Goal: Find specific page/section: Find specific page/section

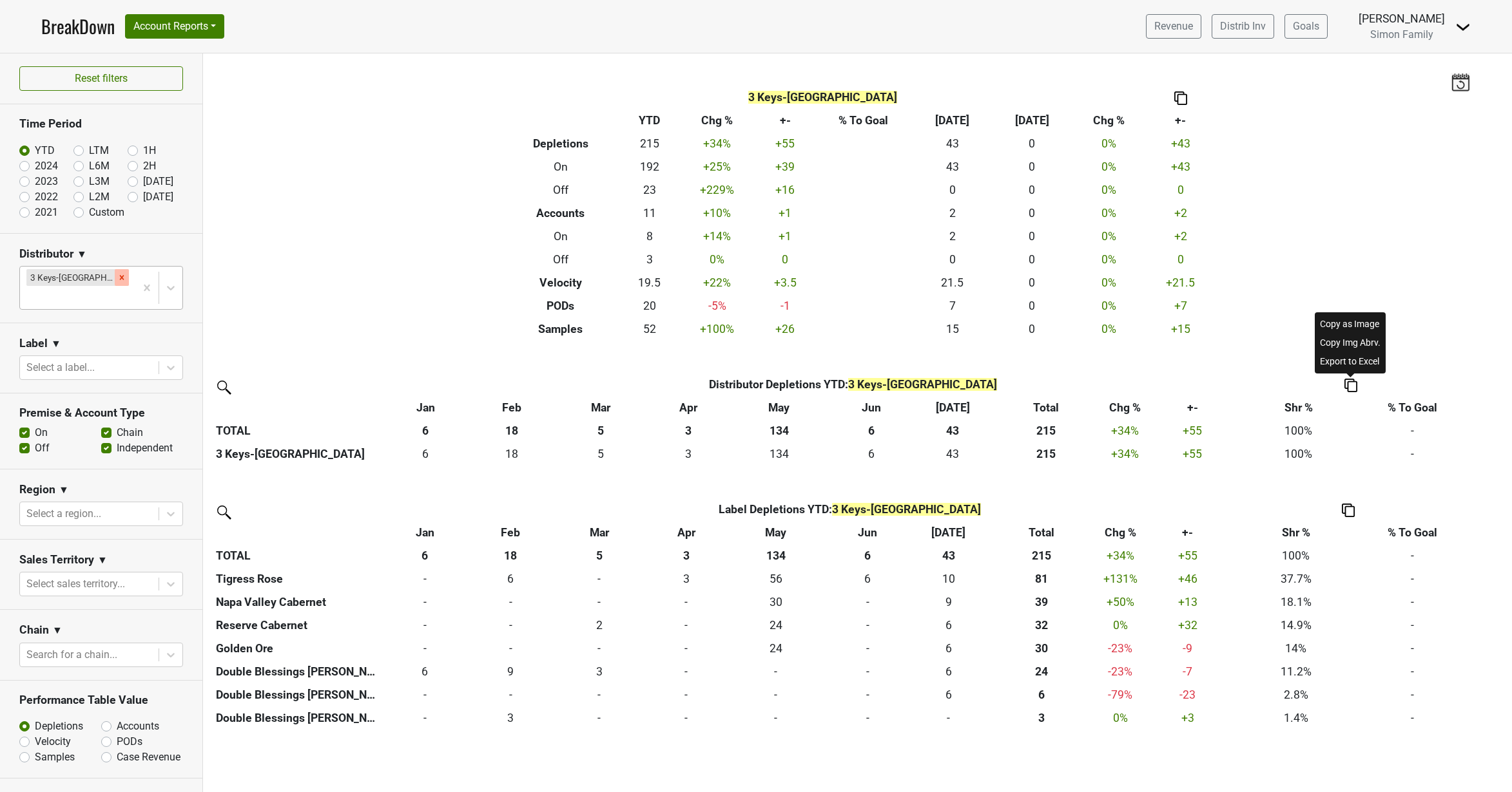
click at [115, 275] on div "Remove 3 Keys-NC" at bounding box center [122, 277] width 14 height 16
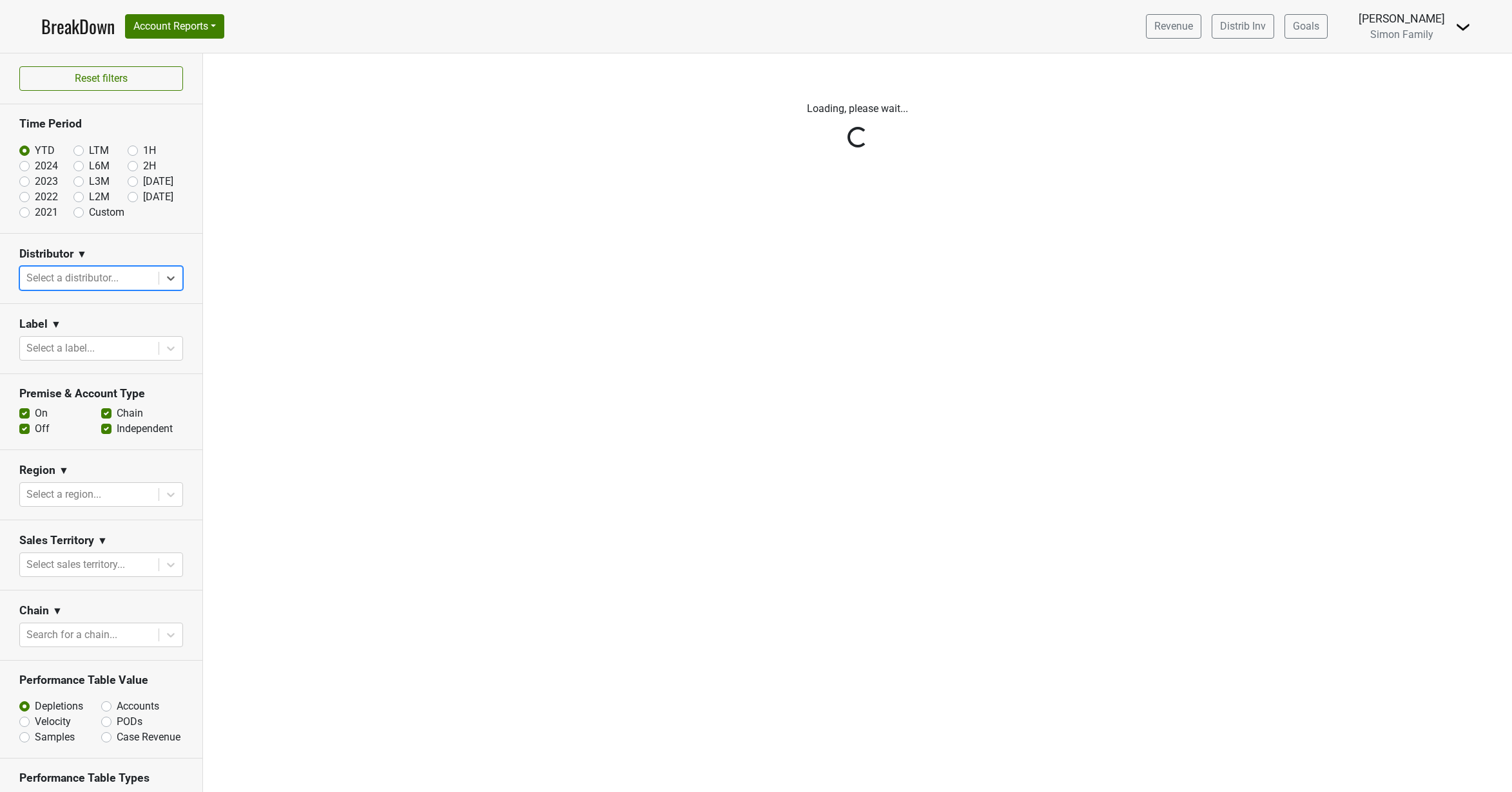
click at [103, 276] on div "Reset filters Time Period YTD LTM 1H 2024 L6M 2H 2023 L3M [DATE] '25 2022 L2M A…" at bounding box center [101, 423] width 203 height 739
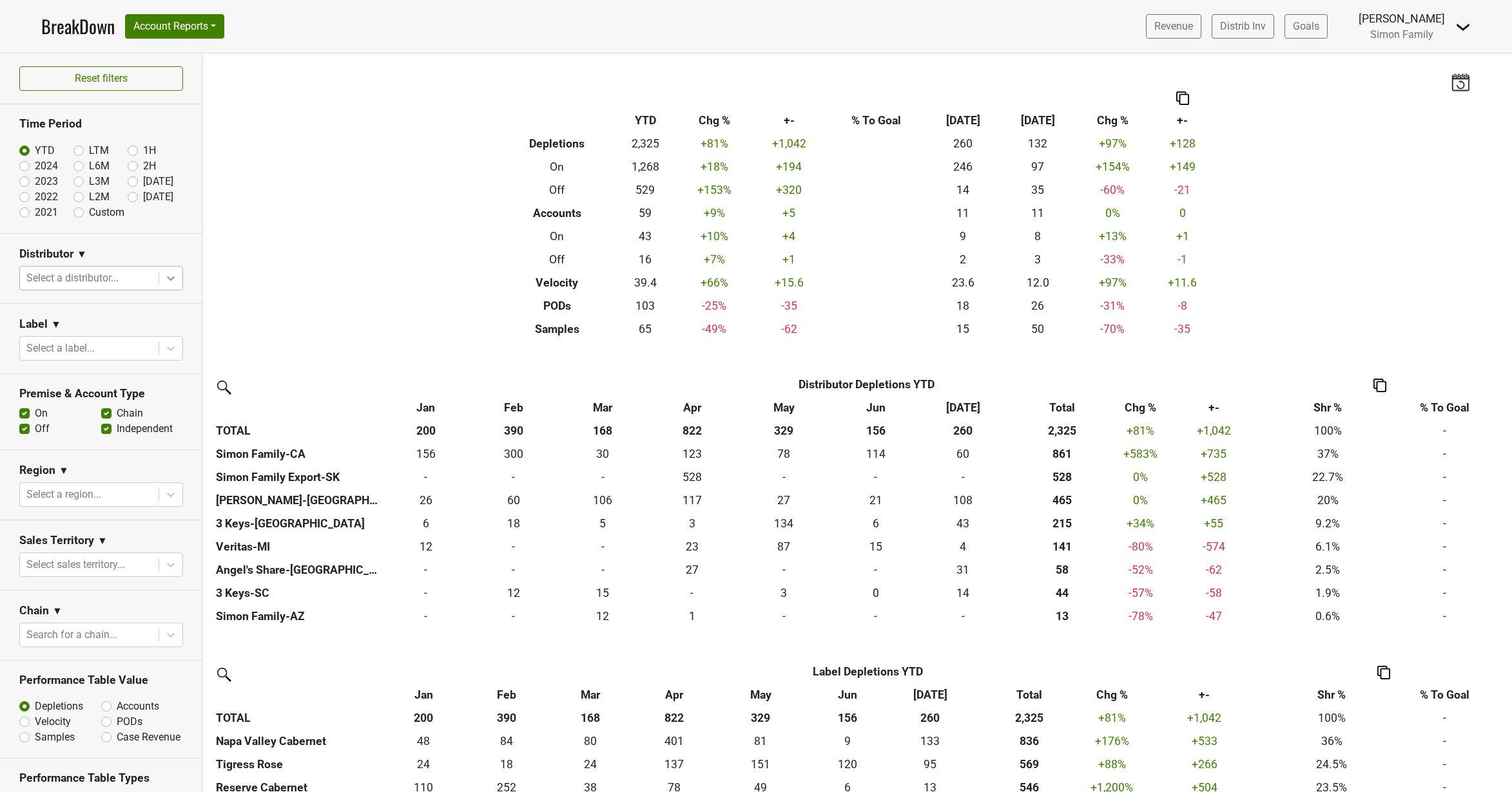
click at [167, 275] on icon at bounding box center [170, 278] width 13 height 13
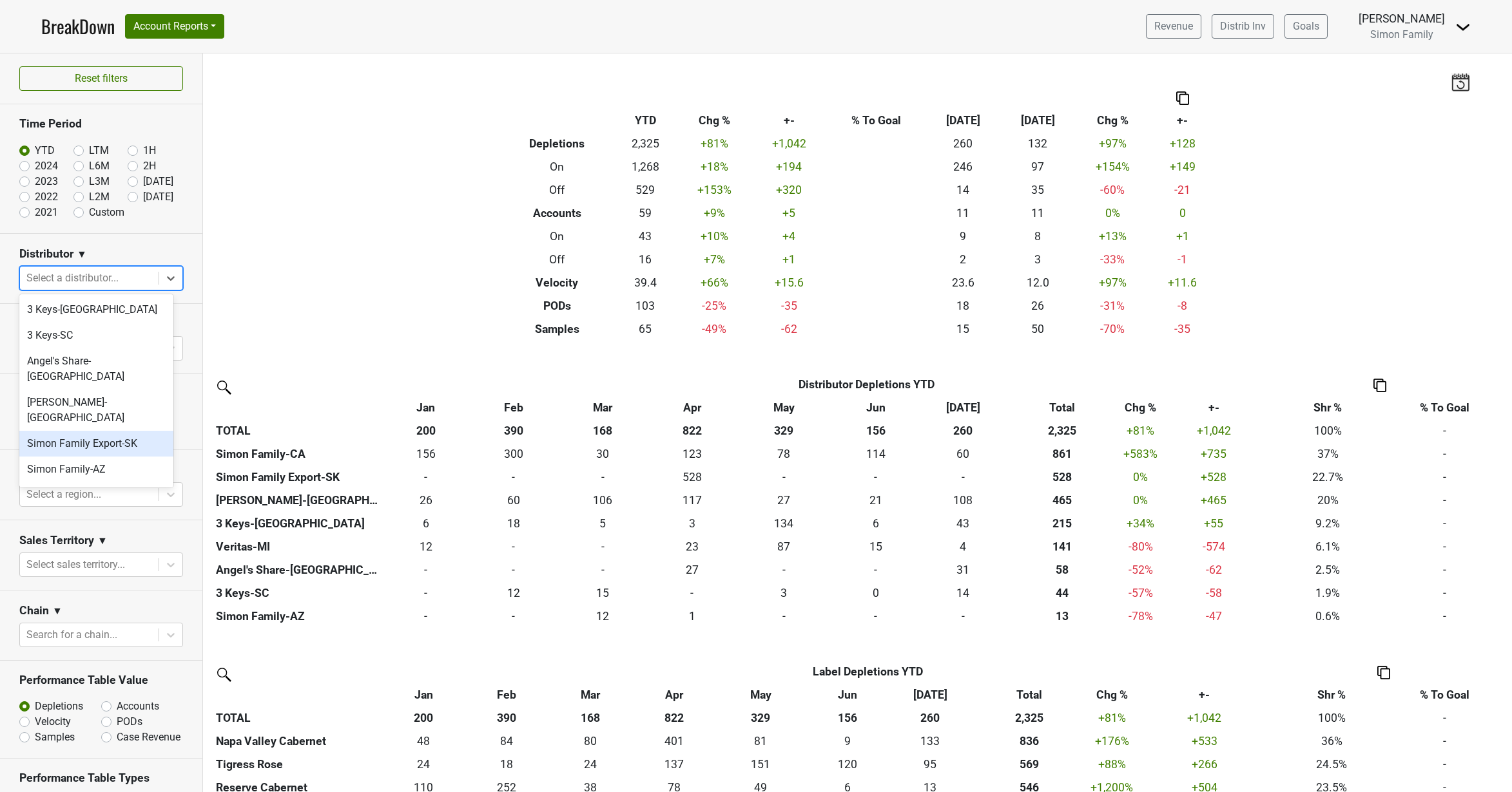
scroll to position [18, 0]
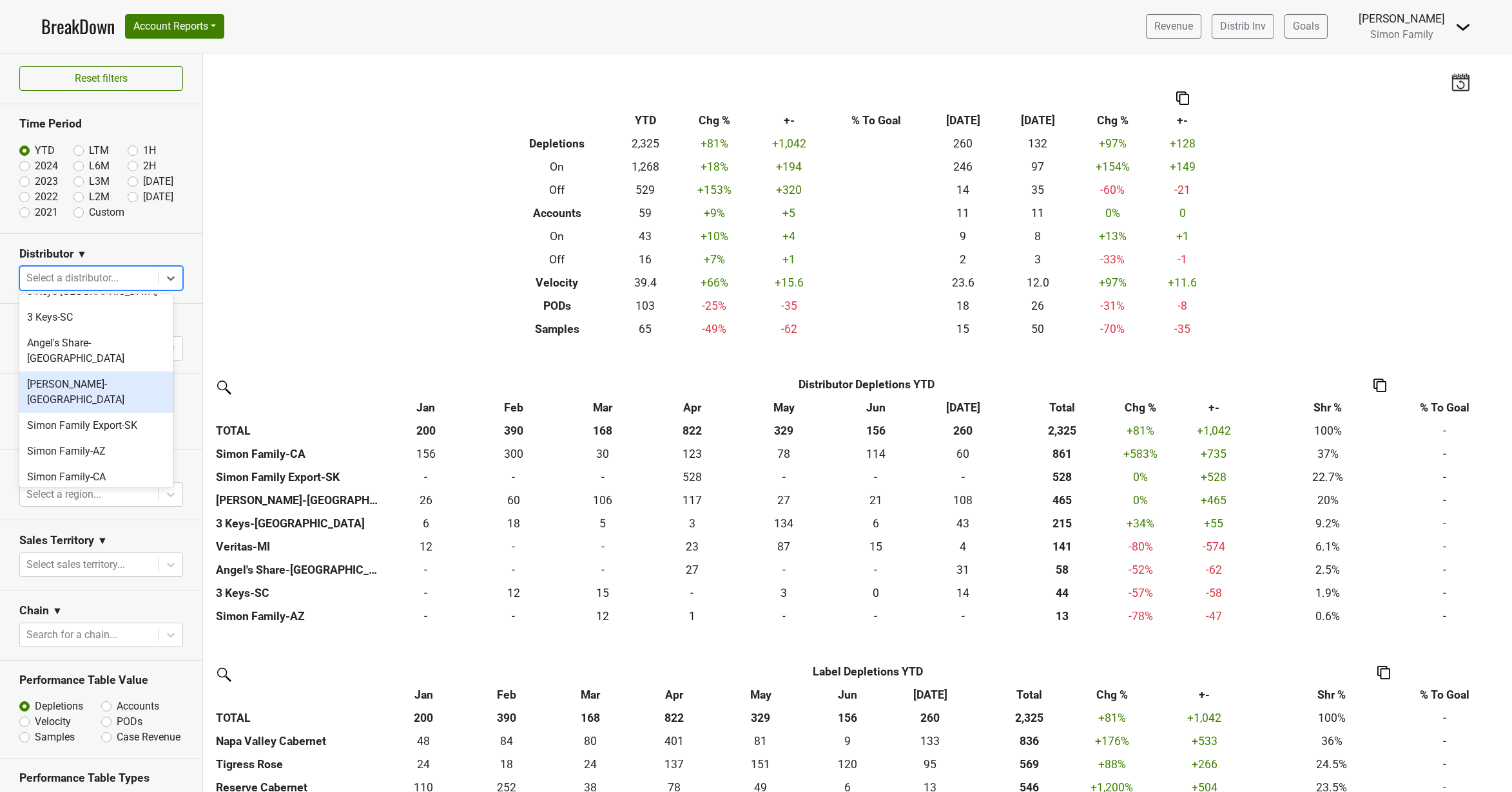
click at [82, 372] on div "[PERSON_NAME]-[GEOGRAPHIC_DATA]" at bounding box center [97, 392] width 154 height 42
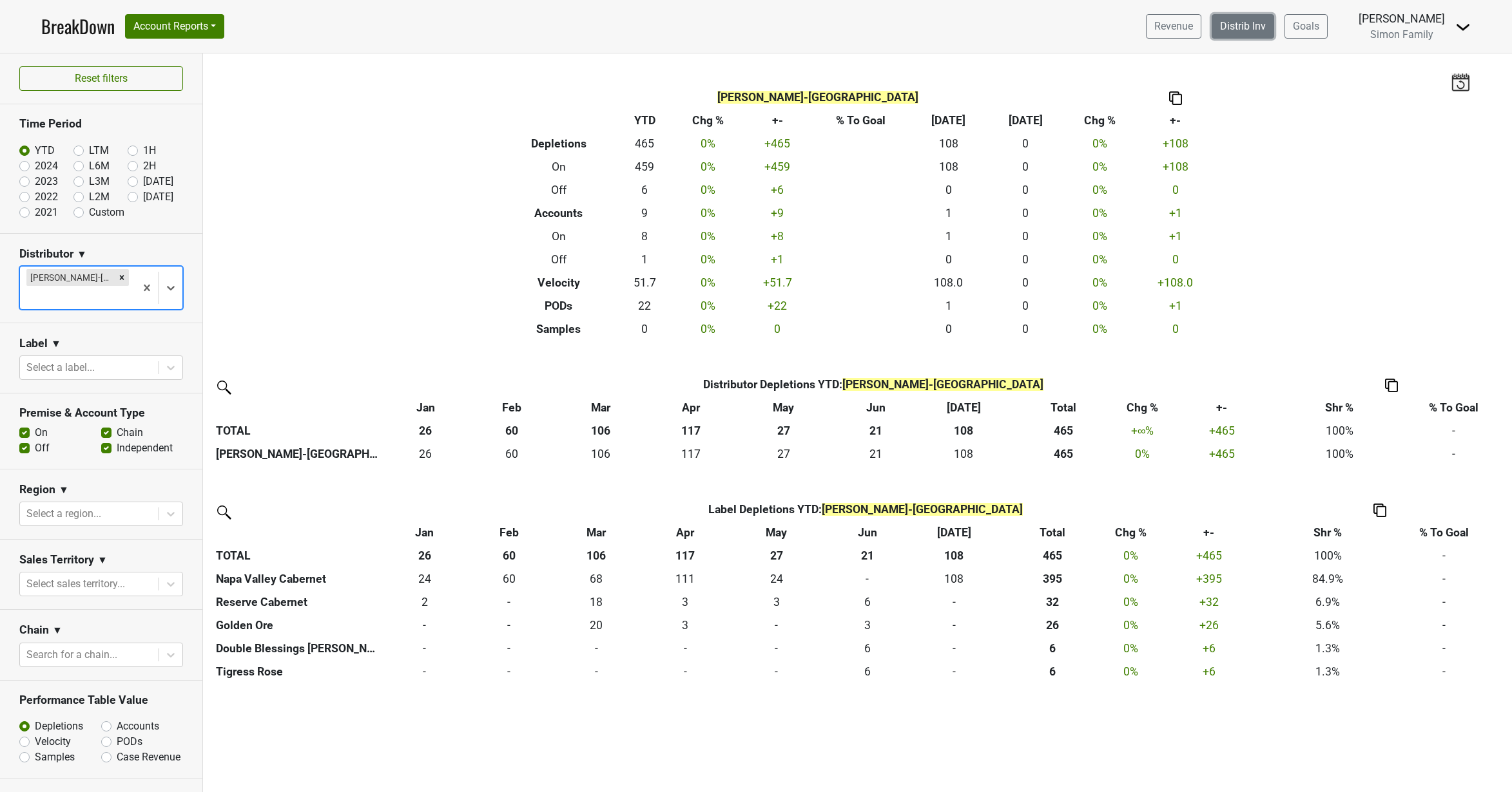
click at [1234, 28] on link "Distrib Inv" at bounding box center [1243, 26] width 63 height 24
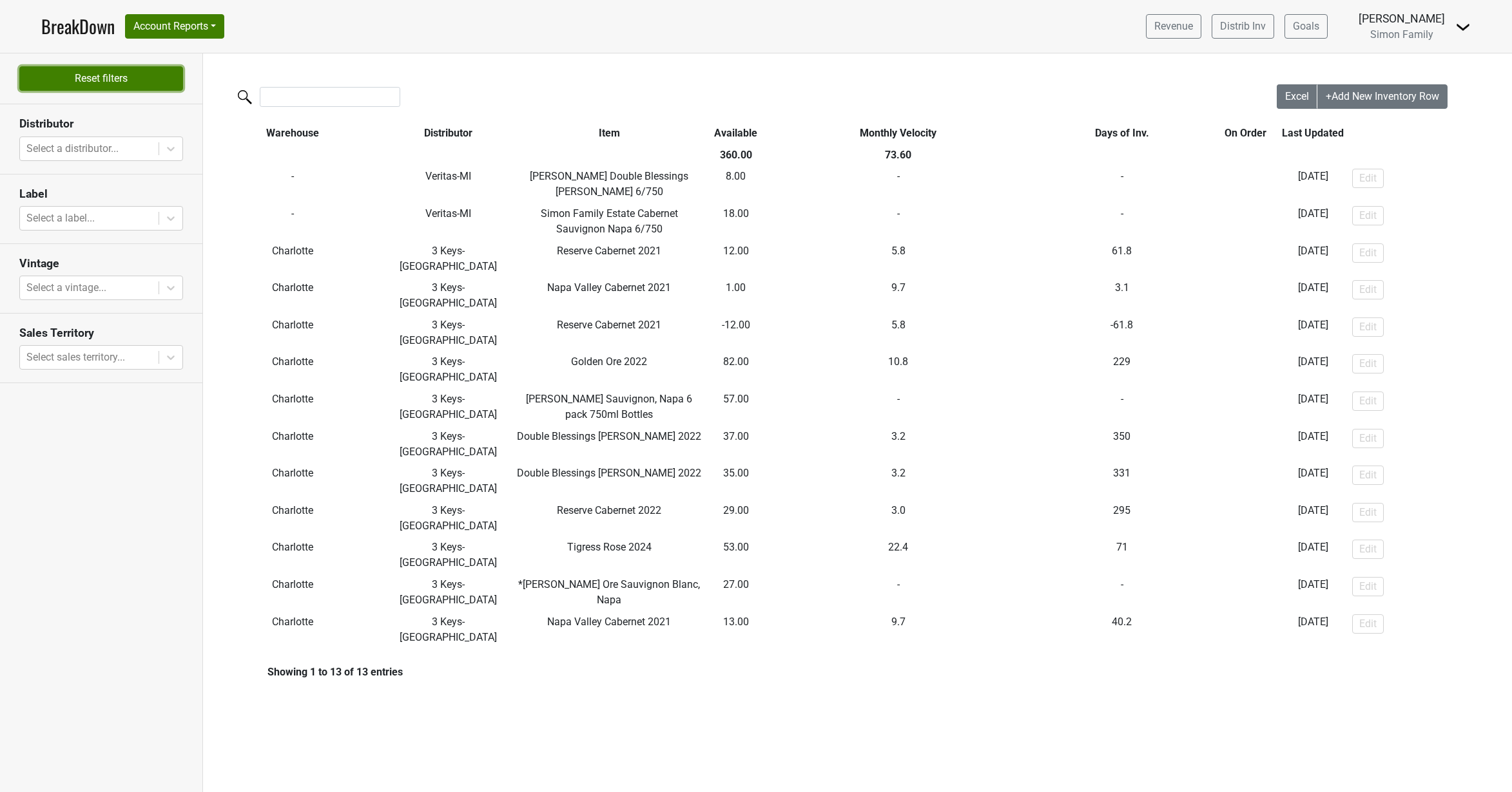
click at [77, 83] on button "Reset filters" at bounding box center [101, 78] width 164 height 24
